Goal: Task Accomplishment & Management: Understand process/instructions

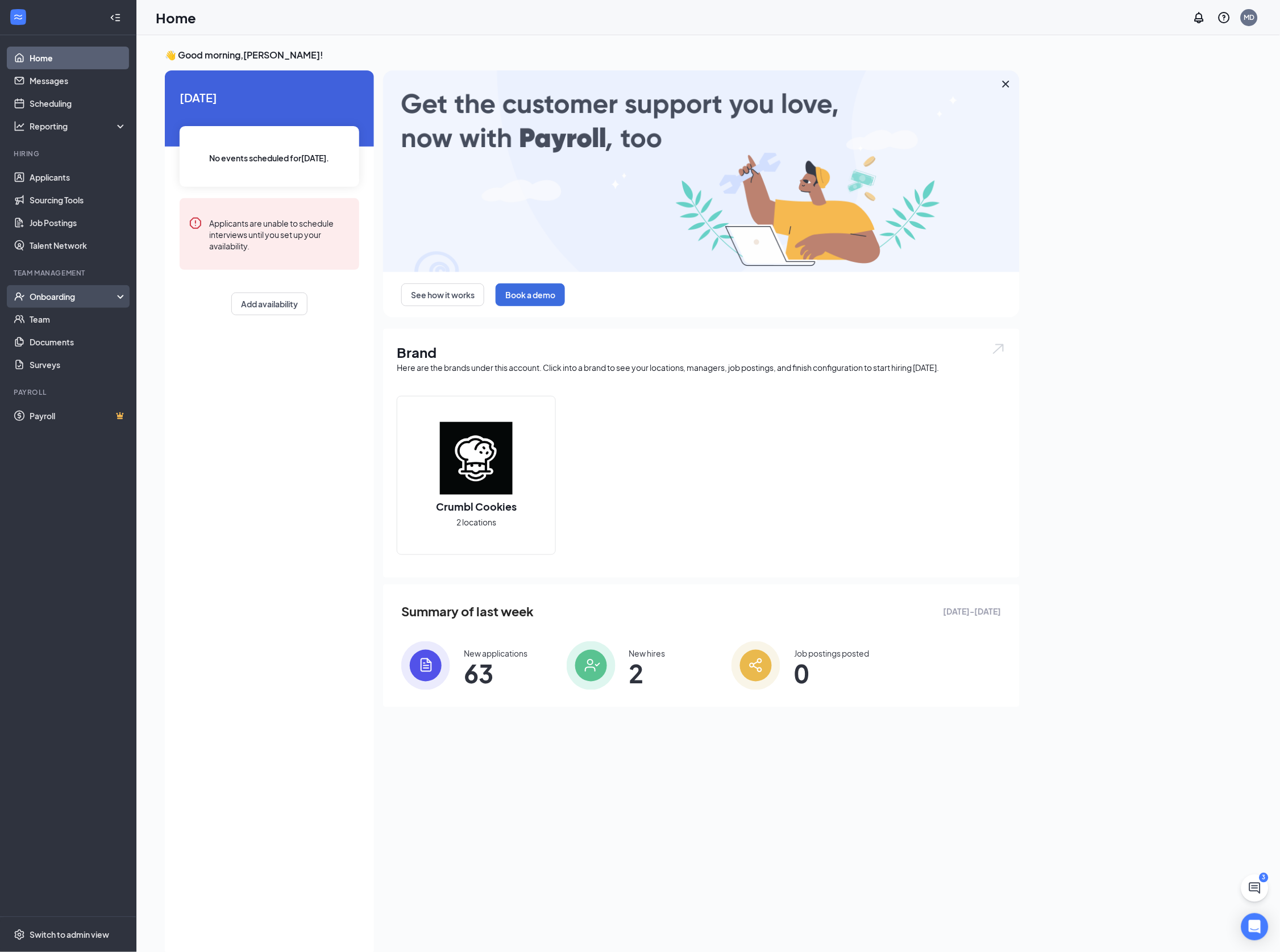
click at [53, 301] on div "Onboarding" at bounding box center [73, 296] width 87 height 11
click at [51, 320] on link "Overview" at bounding box center [78, 319] width 97 height 22
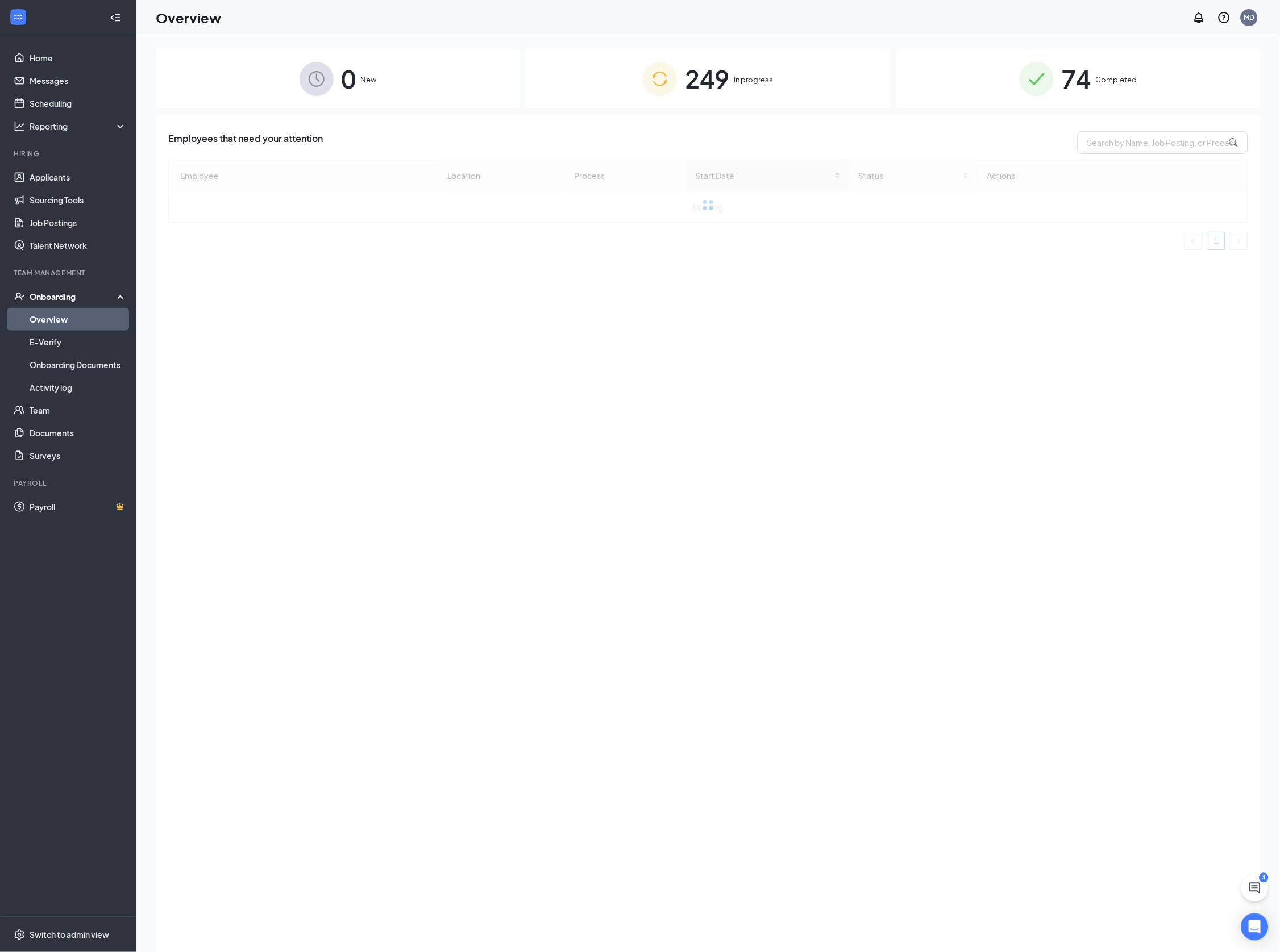
click at [664, 77] on img at bounding box center [660, 79] width 34 height 34
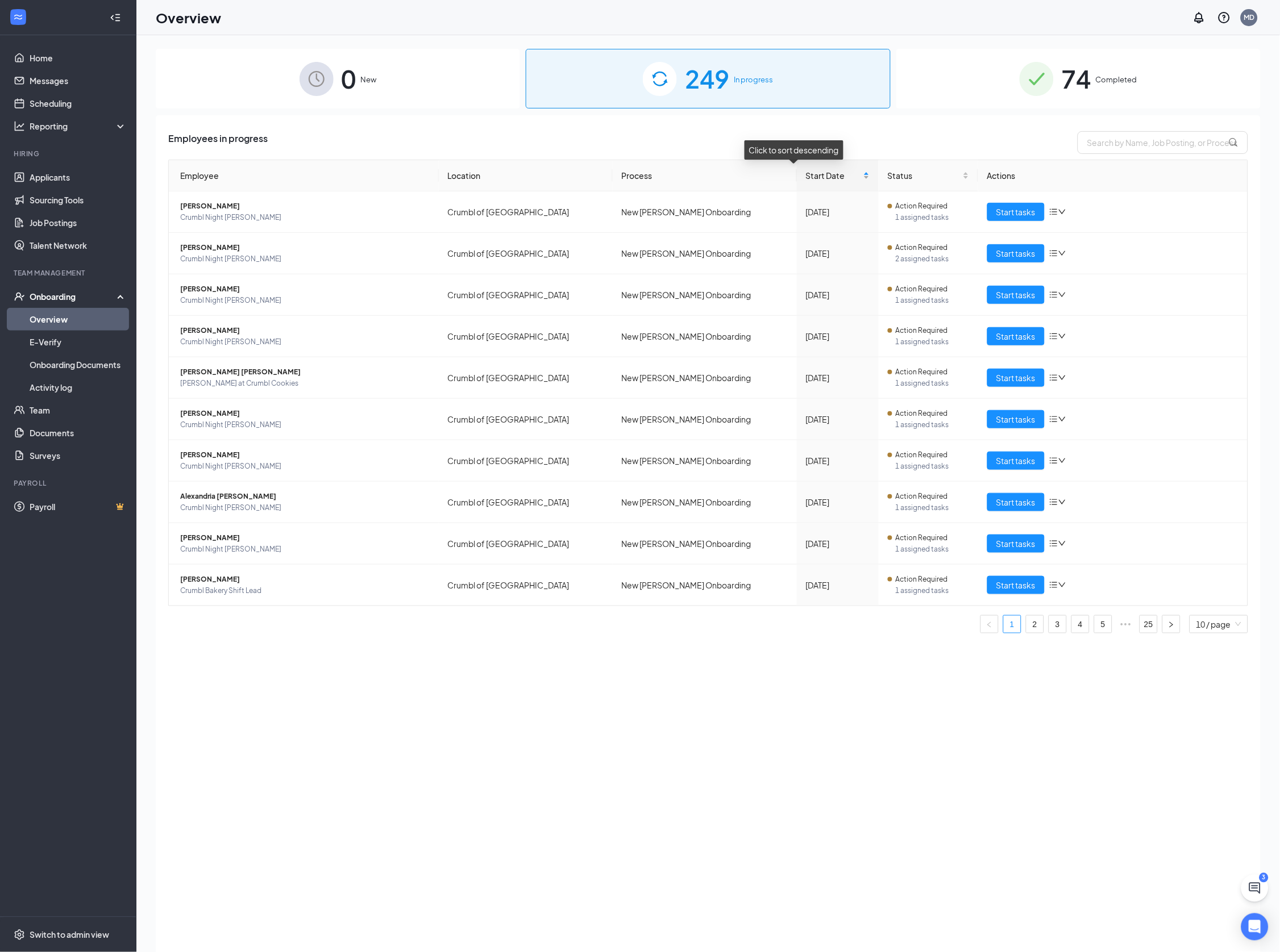
click at [838, 178] on div "Start Date" at bounding box center [838, 175] width 64 height 12
click at [994, 210] on button "Start tasks" at bounding box center [1015, 212] width 57 height 18
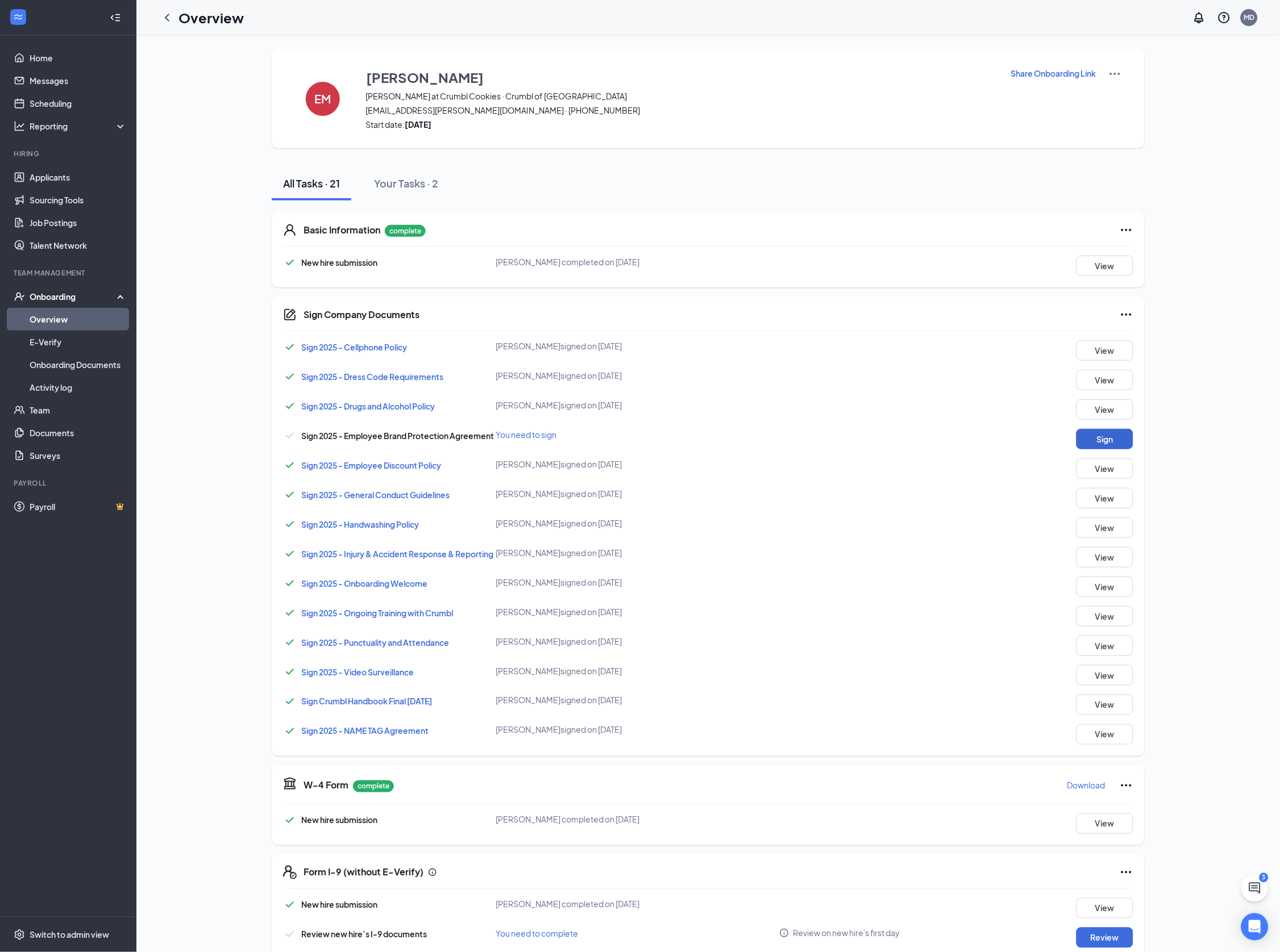
click at [1082, 433] on button "Sign" at bounding box center [1105, 439] width 57 height 21
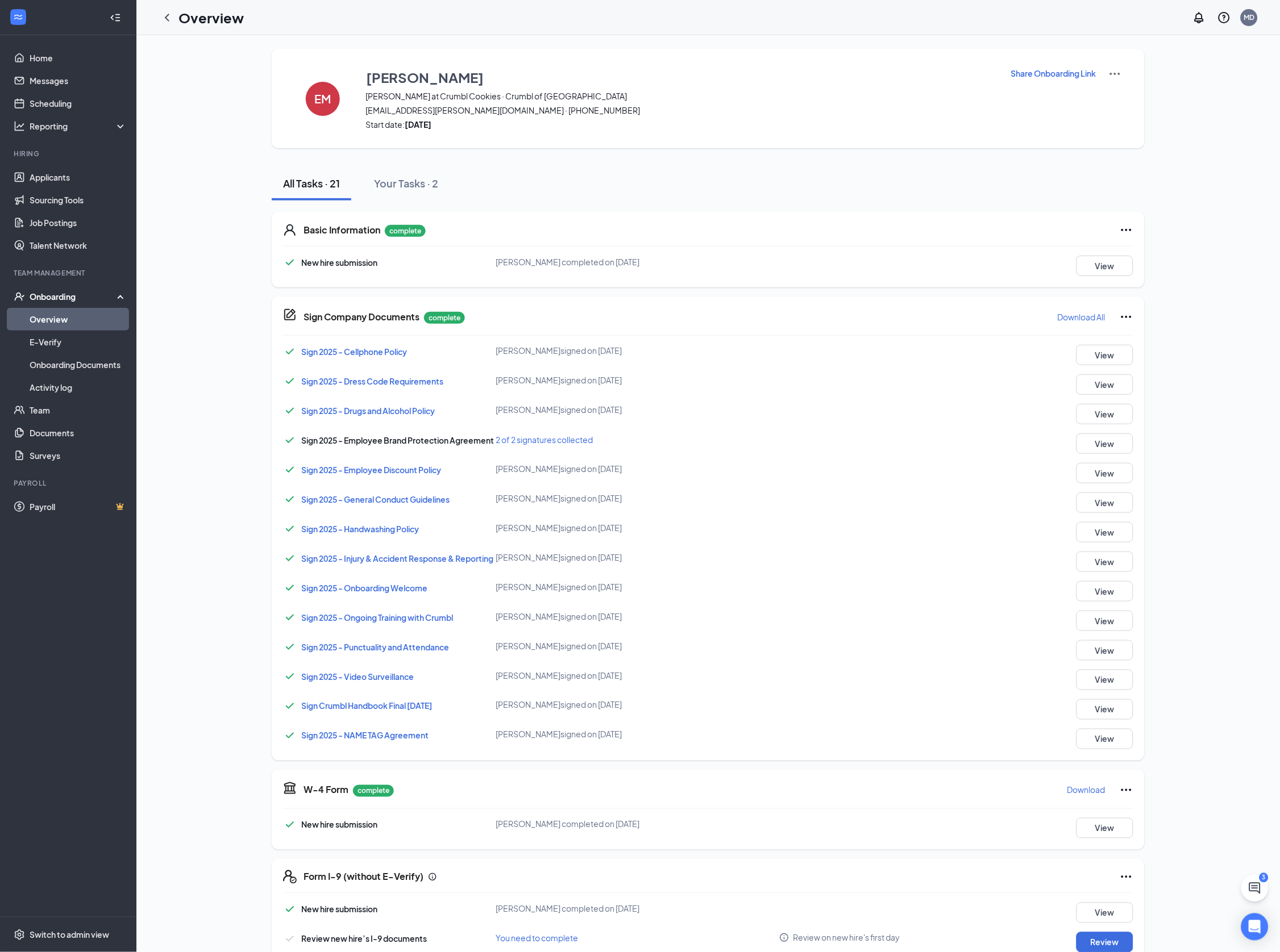
scroll to position [199, 0]
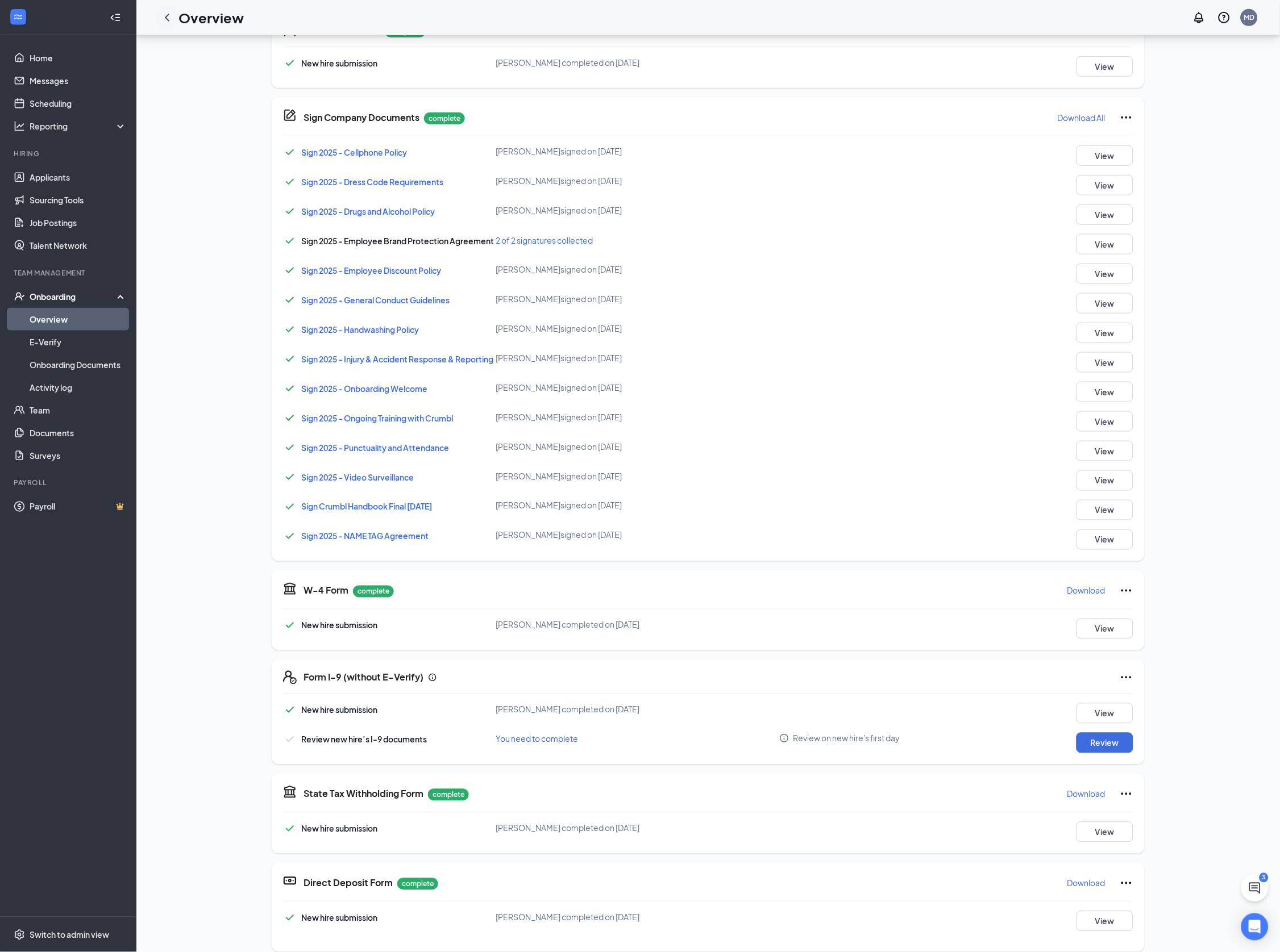
click at [164, 17] on icon "ChevronLeft" at bounding box center [166, 17] width 14 height 14
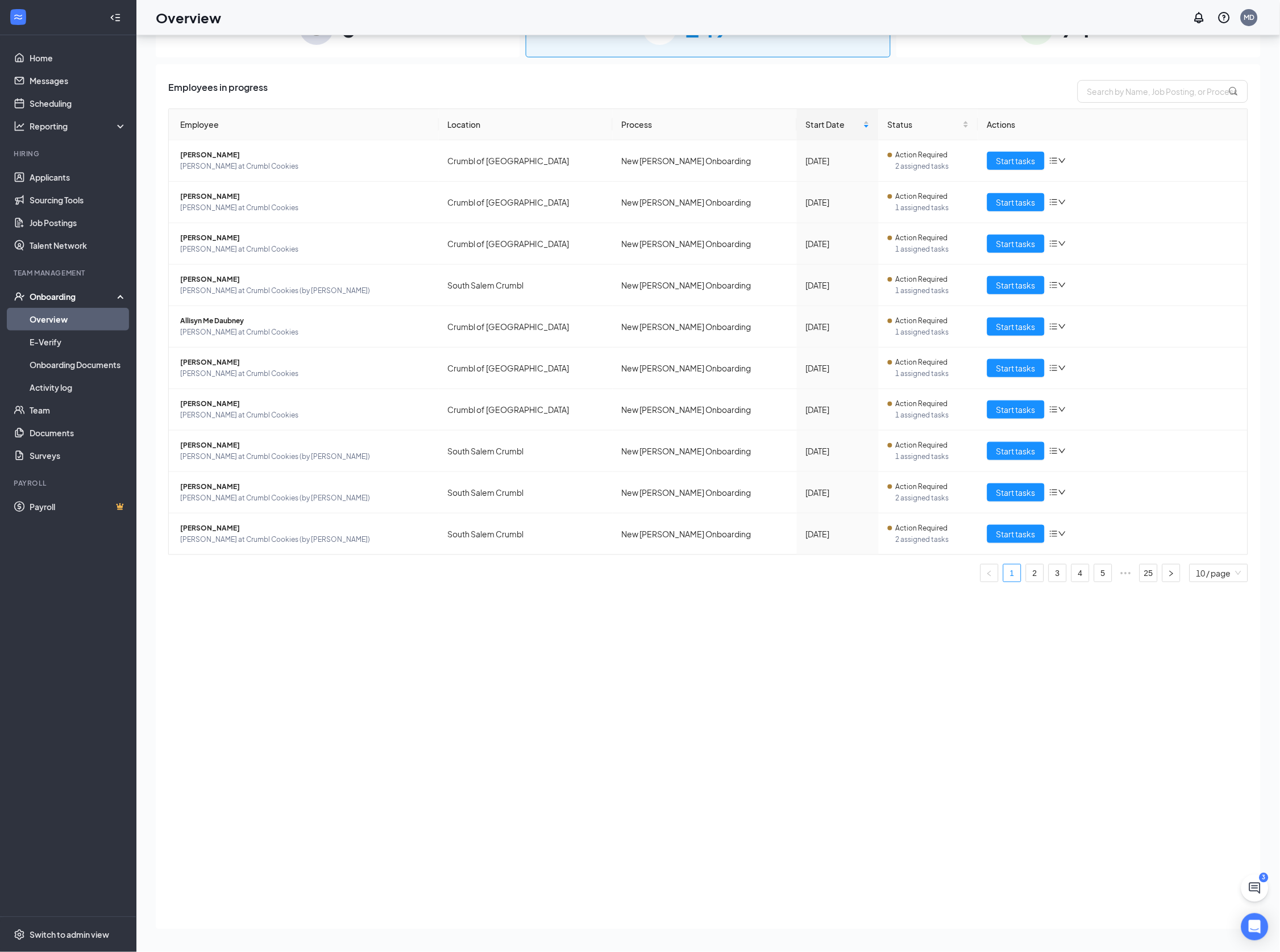
scroll to position [51, 0]
